Goal: Information Seeking & Learning: Learn about a topic

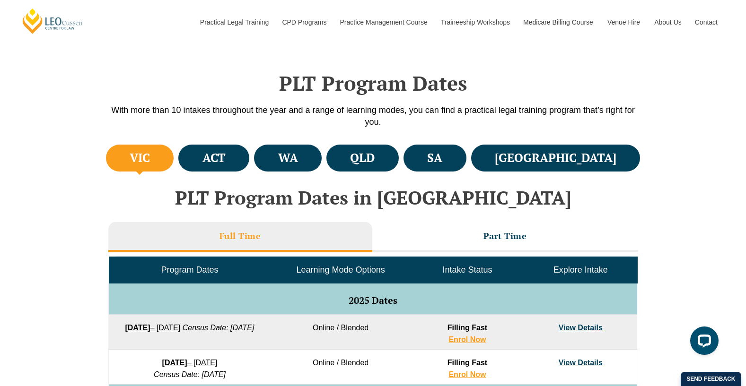
scroll to position [237, 0]
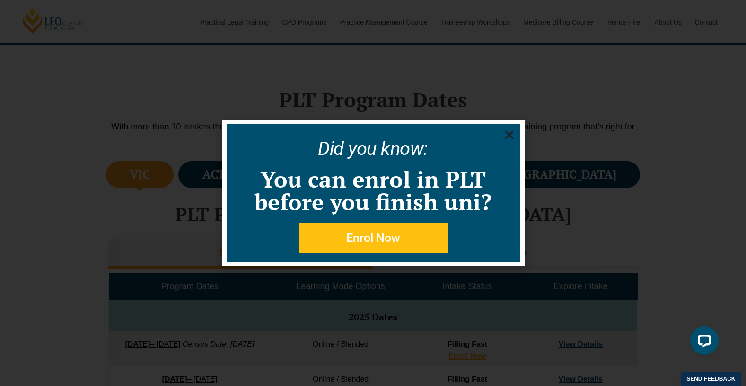
click at [512, 130] on icon "Close" at bounding box center [509, 135] width 12 height 12
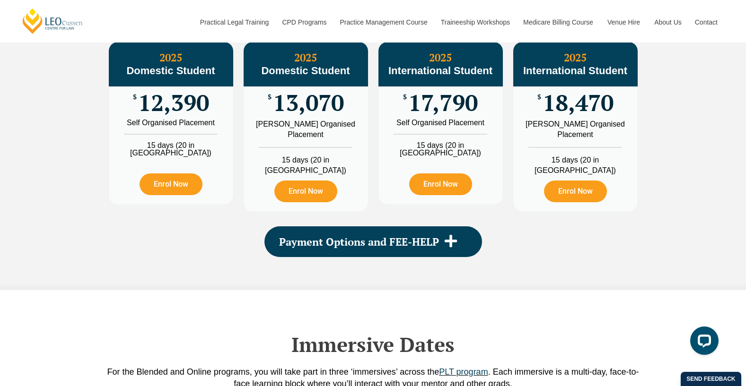
scroll to position [1135, 0]
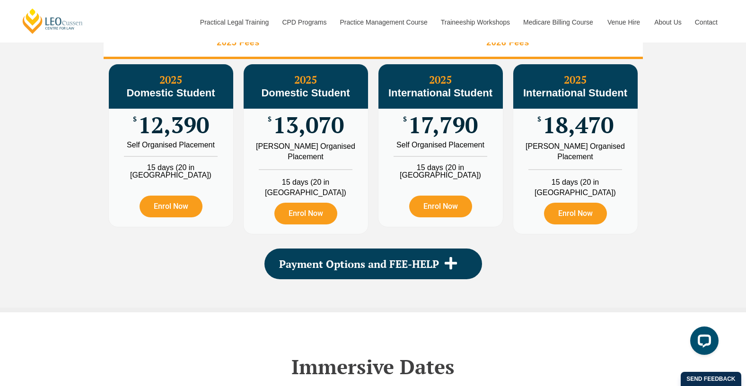
click at [438, 51] on li "2026 Fees" at bounding box center [508, 44] width 270 height 30
click at [311, 59] on li "2025 Fees" at bounding box center [239, 44] width 270 height 30
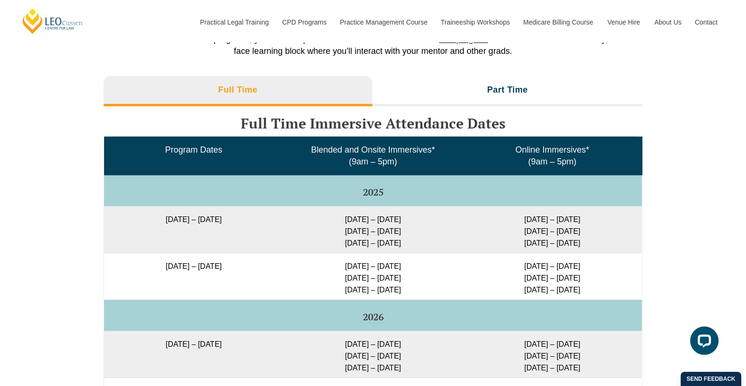
scroll to position [1514, 0]
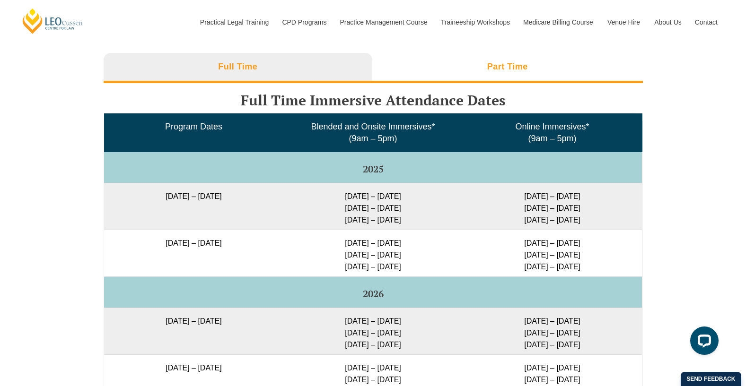
click at [484, 69] on li "Part Time" at bounding box center [507, 68] width 271 height 30
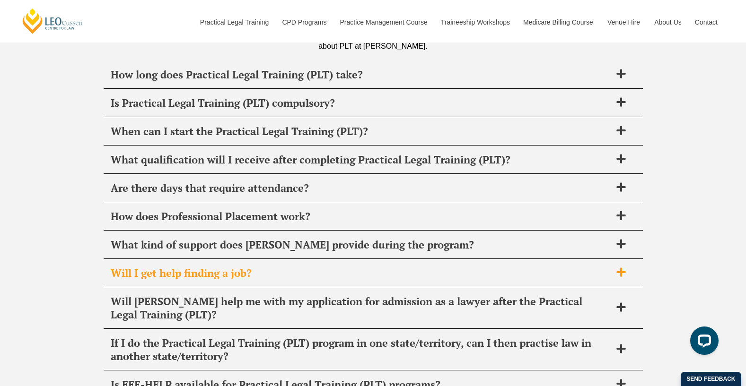
scroll to position [3453, 0]
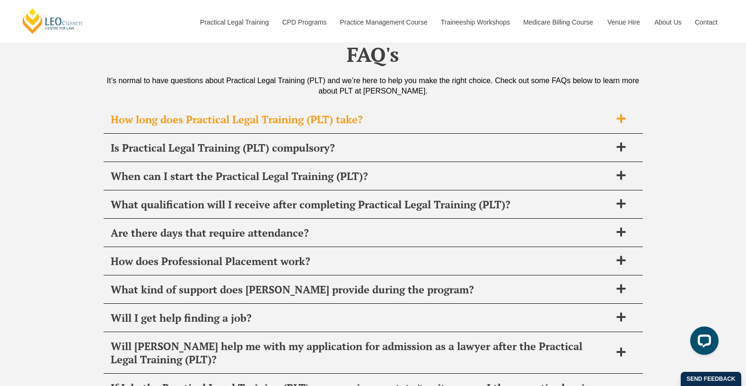
click at [402, 113] on span "How long does Practical Legal Training (PLT) take?" at bounding box center [361, 119] width 500 height 13
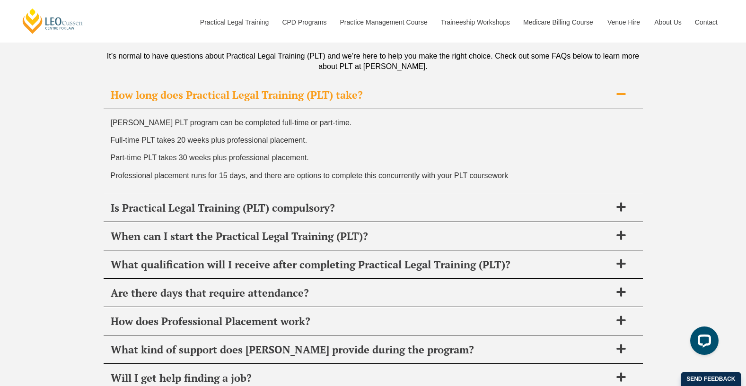
scroll to position [3500, 0]
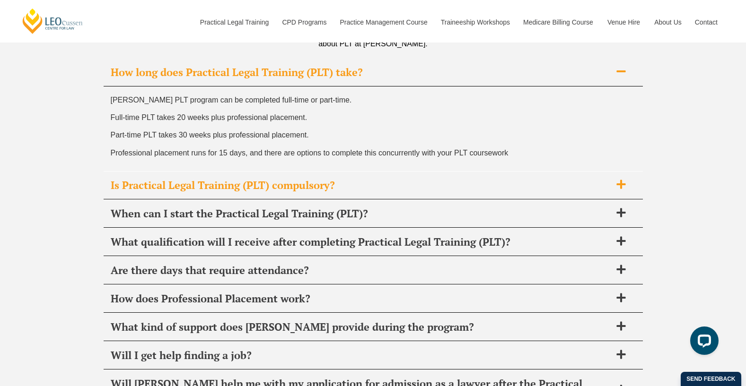
click at [391, 172] on div "Is Practical Legal Training (PLT) compulsory?" at bounding box center [373, 186] width 539 height 28
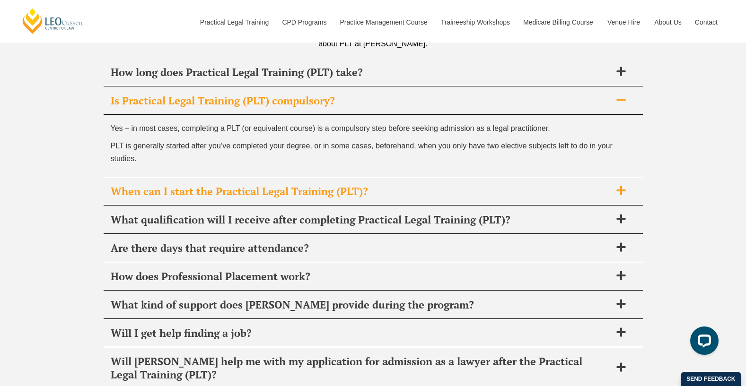
click at [395, 178] on div "When can I start the Practical Legal Training (PLT)?" at bounding box center [373, 192] width 539 height 28
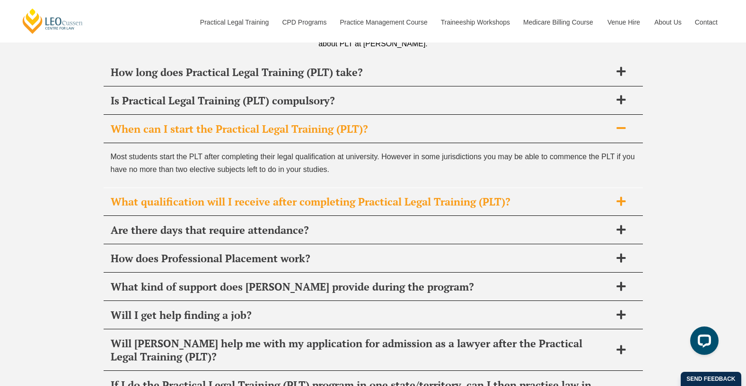
click at [388, 195] on span "What qualification will I receive after completing Practical Legal Training (PL…" at bounding box center [361, 201] width 500 height 13
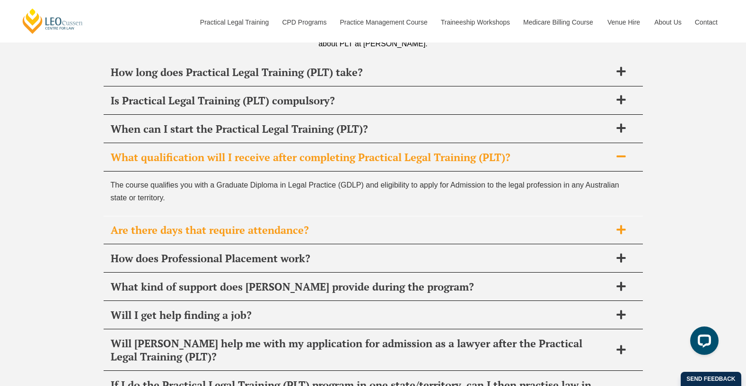
click at [376, 217] on div "Are there days that require attendance?" at bounding box center [373, 231] width 539 height 28
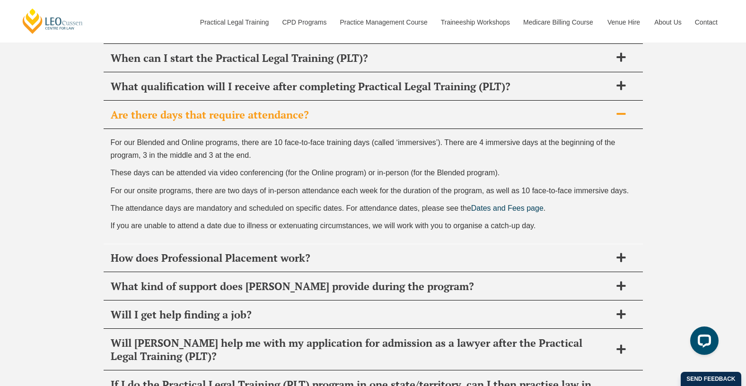
scroll to position [3595, 0]
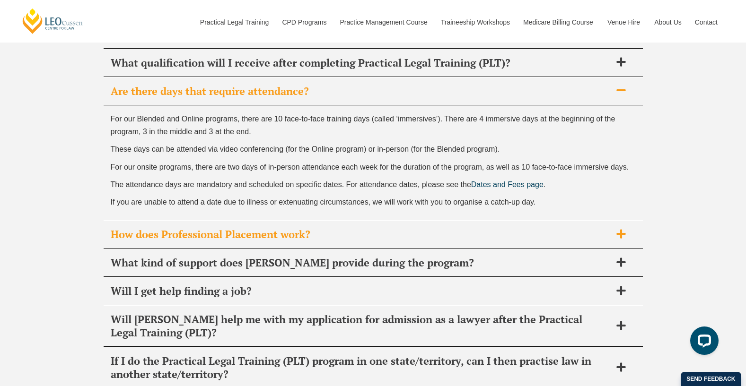
click at [419, 228] on span "How does Professional Placement work?" at bounding box center [361, 234] width 500 height 13
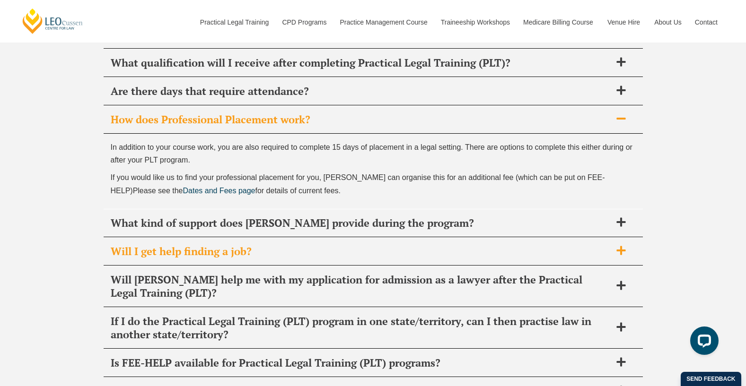
click at [470, 245] on span "Will I get help finding a job?" at bounding box center [361, 251] width 500 height 13
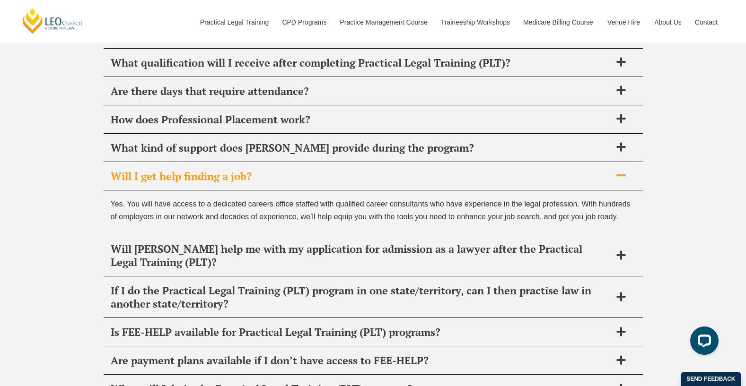
scroll to position [3642, 0]
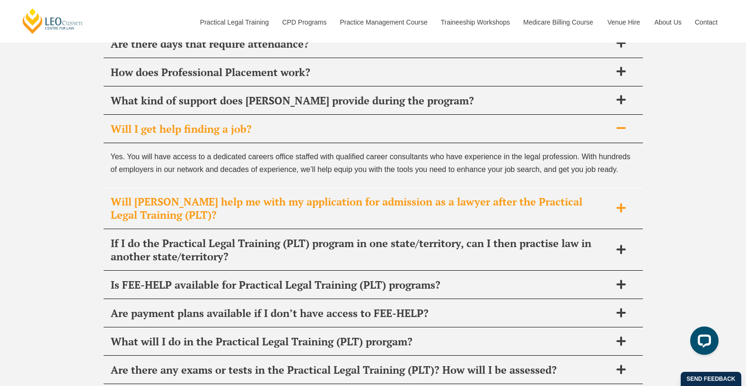
click at [470, 215] on div "Will [PERSON_NAME] help me with my application for admission as a lawyer after …" at bounding box center [373, 208] width 539 height 41
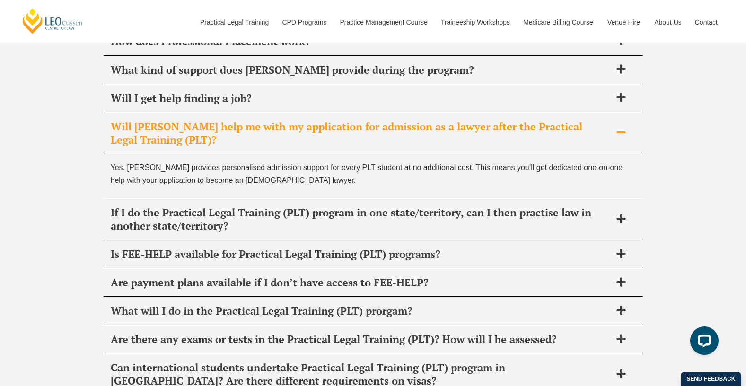
scroll to position [3690, 0]
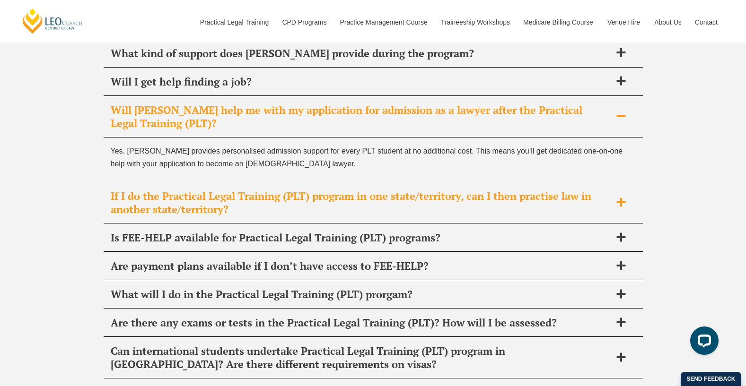
click at [467, 206] on div "If I do the Practical Legal Training (PLT) program in one state/territory, can …" at bounding box center [373, 203] width 539 height 41
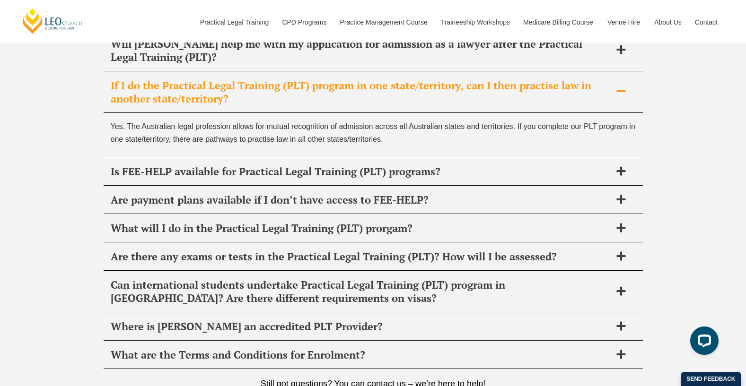
scroll to position [3784, 0]
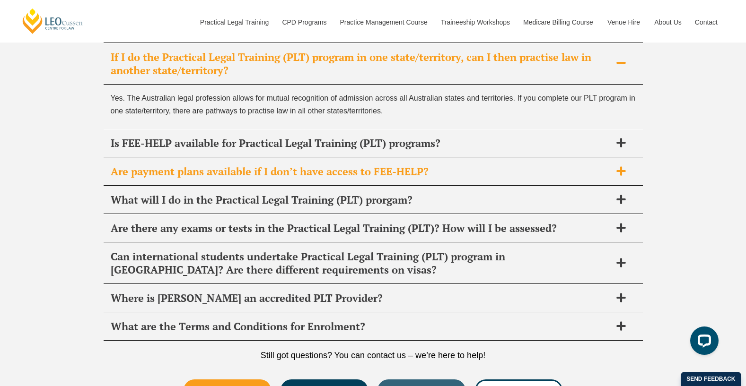
click at [459, 165] on span "Are payment plans available if I don’t have access to FEE-HELP?" at bounding box center [361, 171] width 500 height 13
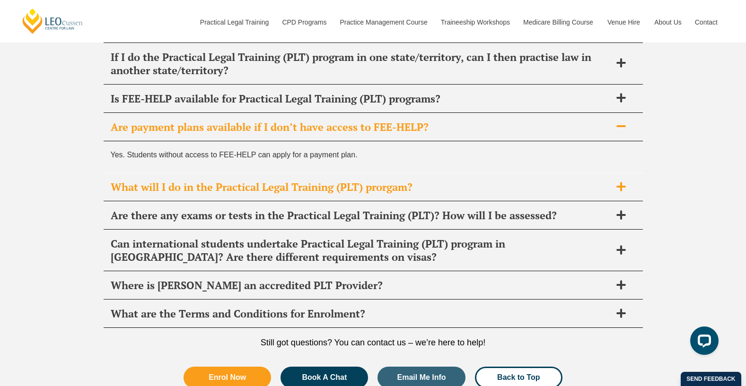
click at [476, 181] on span "What will I do in the Practical Legal Training (PLT) prorgam?" at bounding box center [361, 187] width 500 height 13
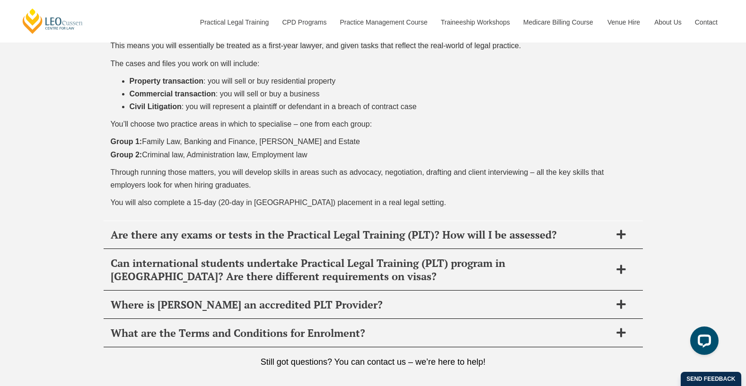
scroll to position [3973, 0]
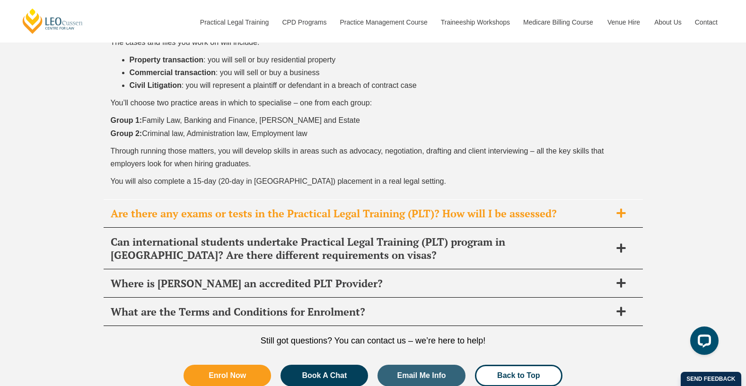
click at [394, 207] on span "Are there any exams or tests in the Practical Legal Training (PLT)? How will I …" at bounding box center [361, 213] width 500 height 13
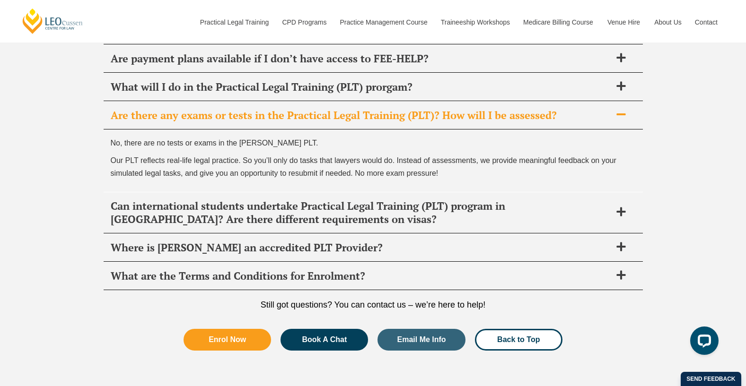
scroll to position [3805, 0]
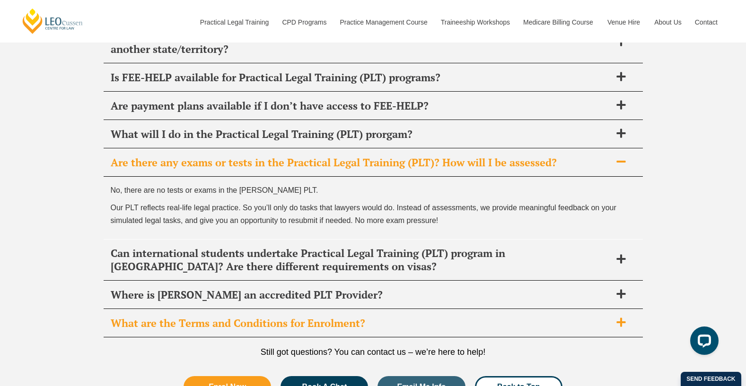
click at [345, 318] on span "What are the Terms and Conditions for Enrolment?" at bounding box center [361, 323] width 500 height 13
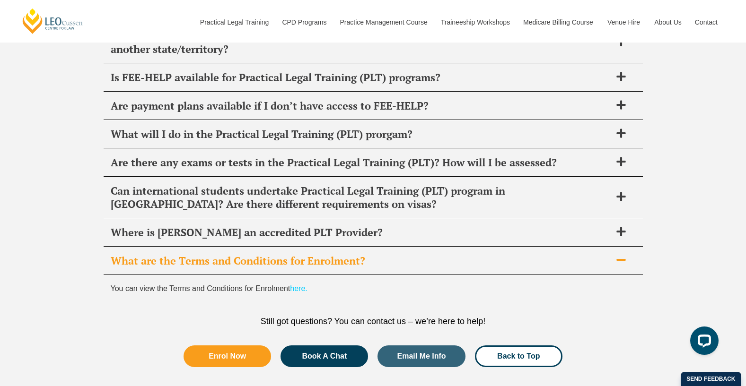
click at [297, 285] on link "here." at bounding box center [298, 289] width 17 height 8
